Goal: Task Accomplishment & Management: Manage account settings

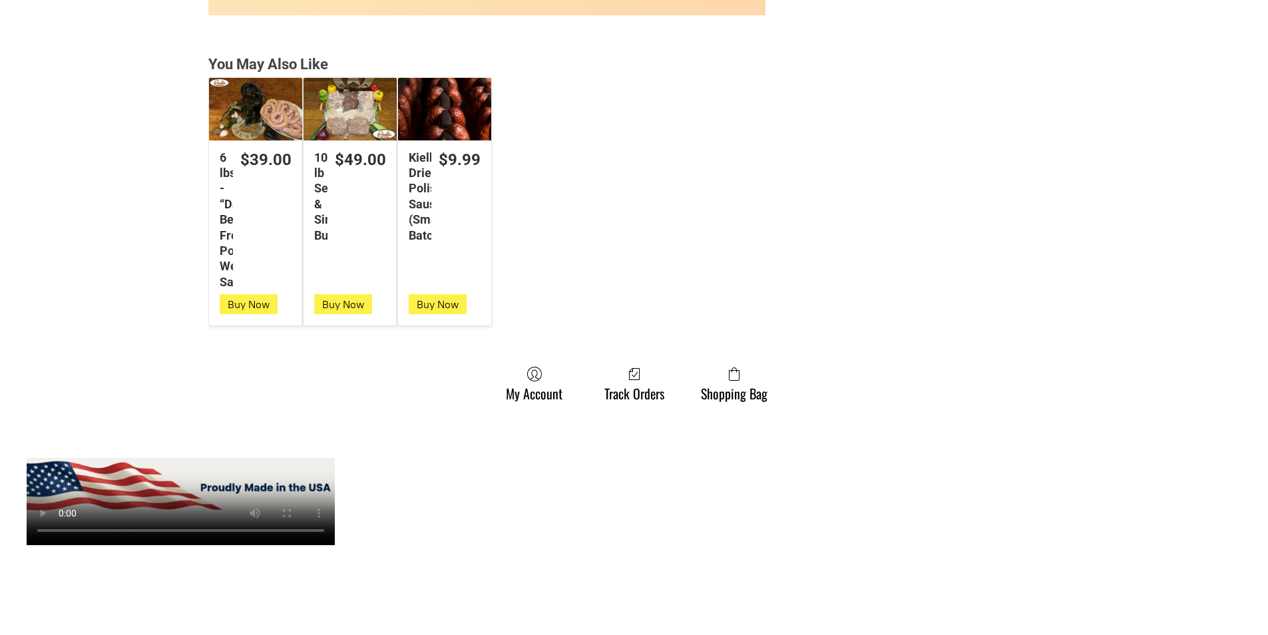
scroll to position [3528, 0]
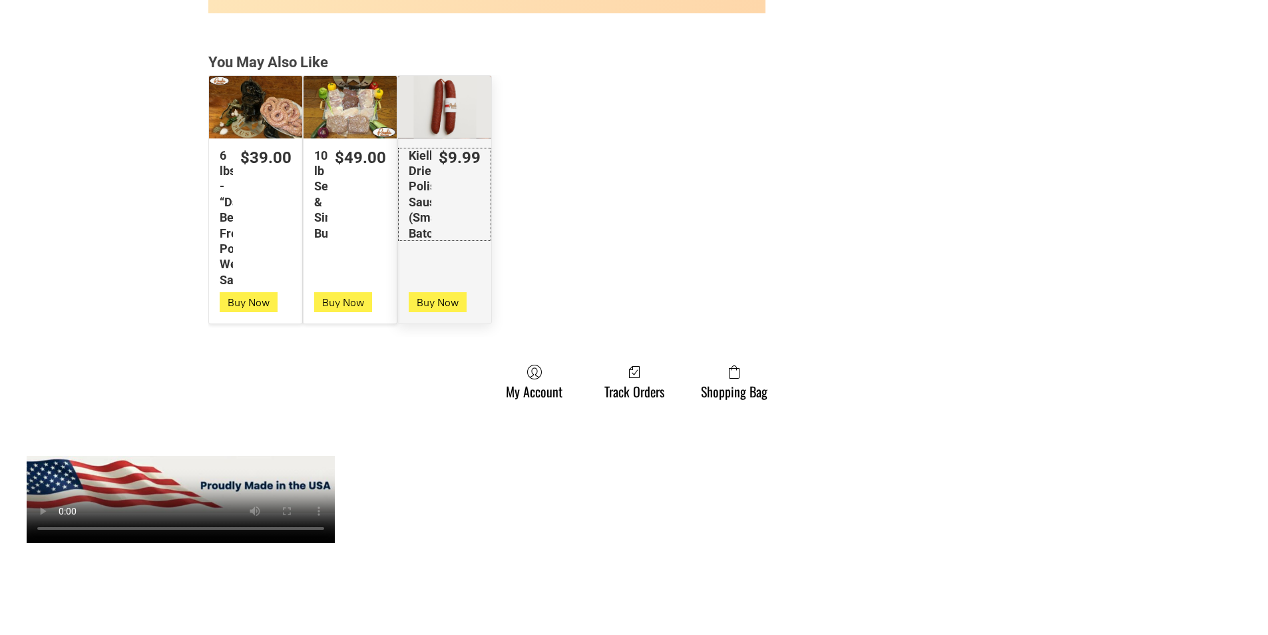
click at [421, 223] on div "Kielbasa Dried Polish Sausage (Small Batch)" at bounding box center [420, 194] width 23 height 93
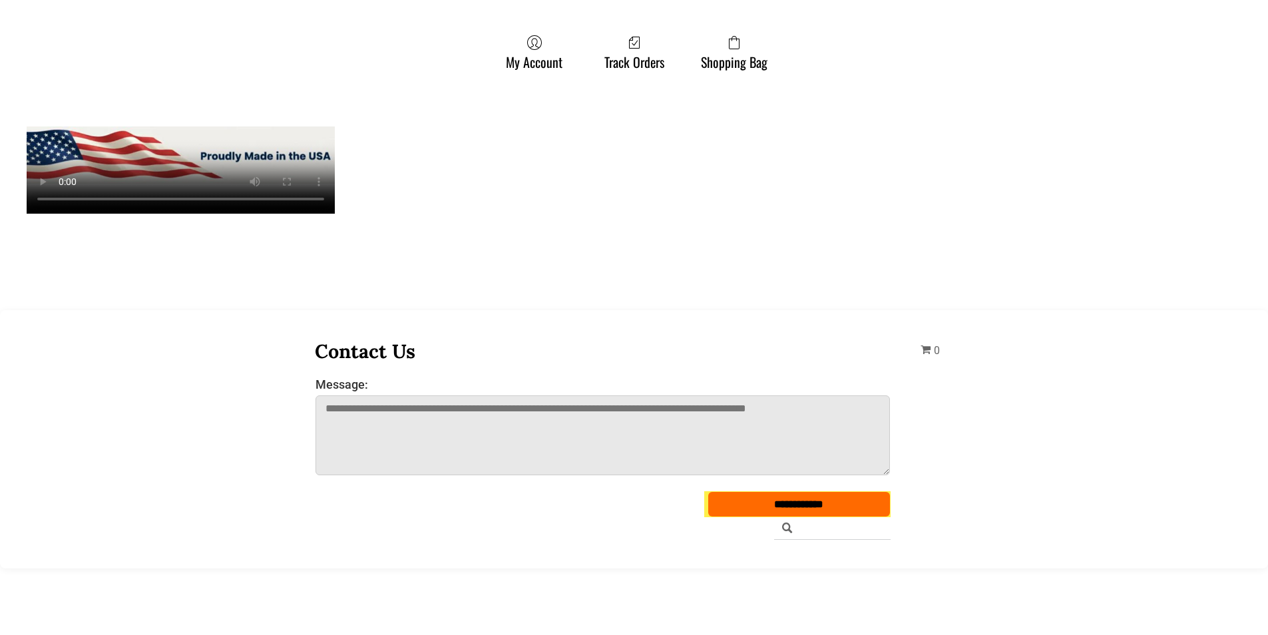
scroll to position [3995, 0]
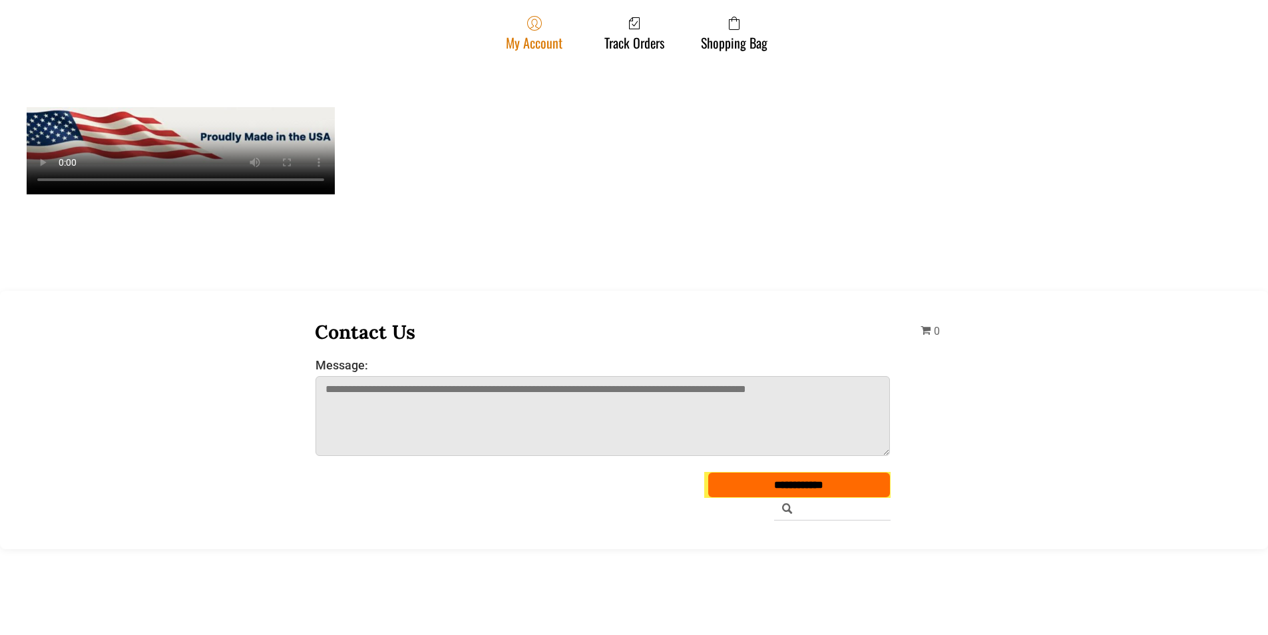
click at [528, 23] on icon at bounding box center [534, 23] width 15 height 15
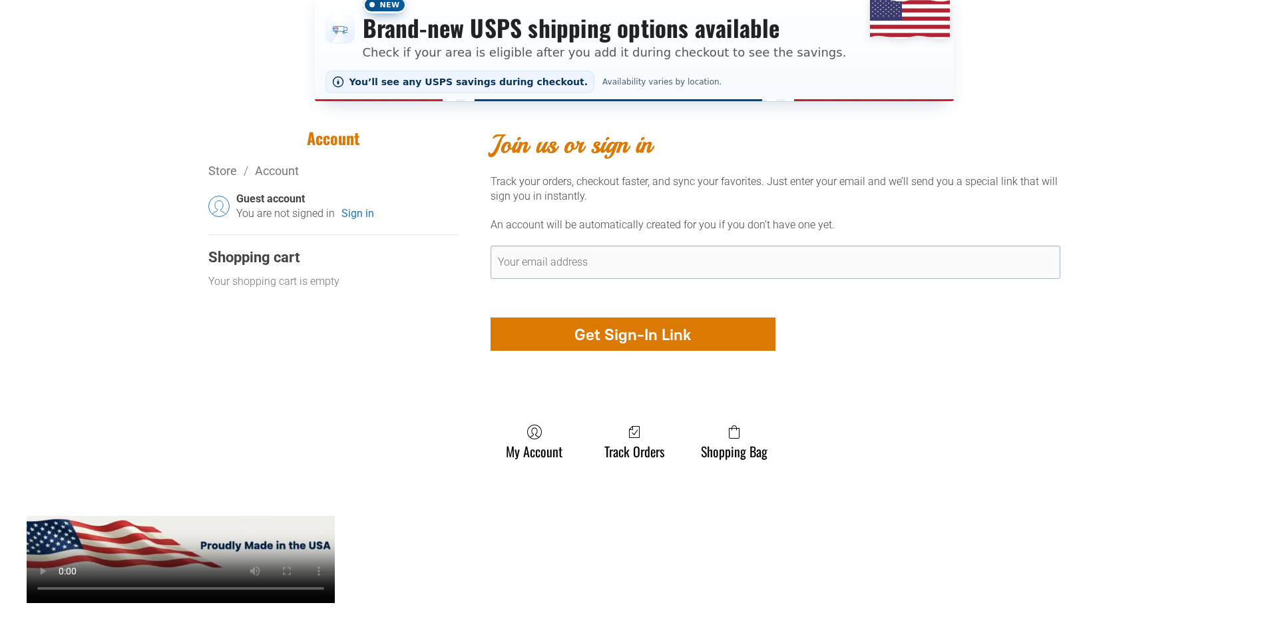
scroll to position [333, 0]
